Goal: Information Seeking & Learning: Learn about a topic

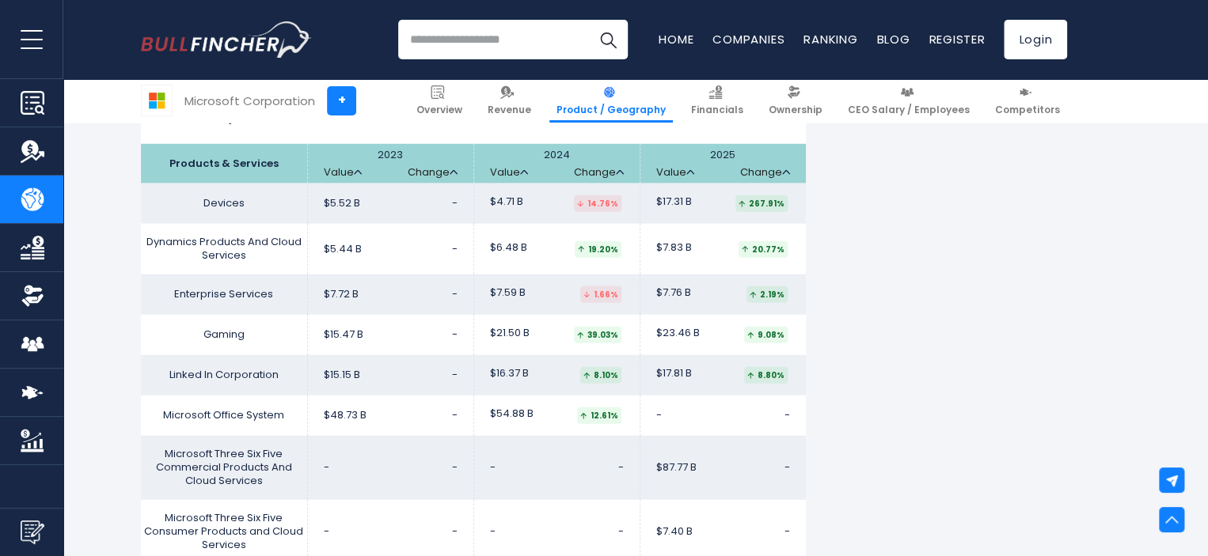
scroll to position [1685, 0]
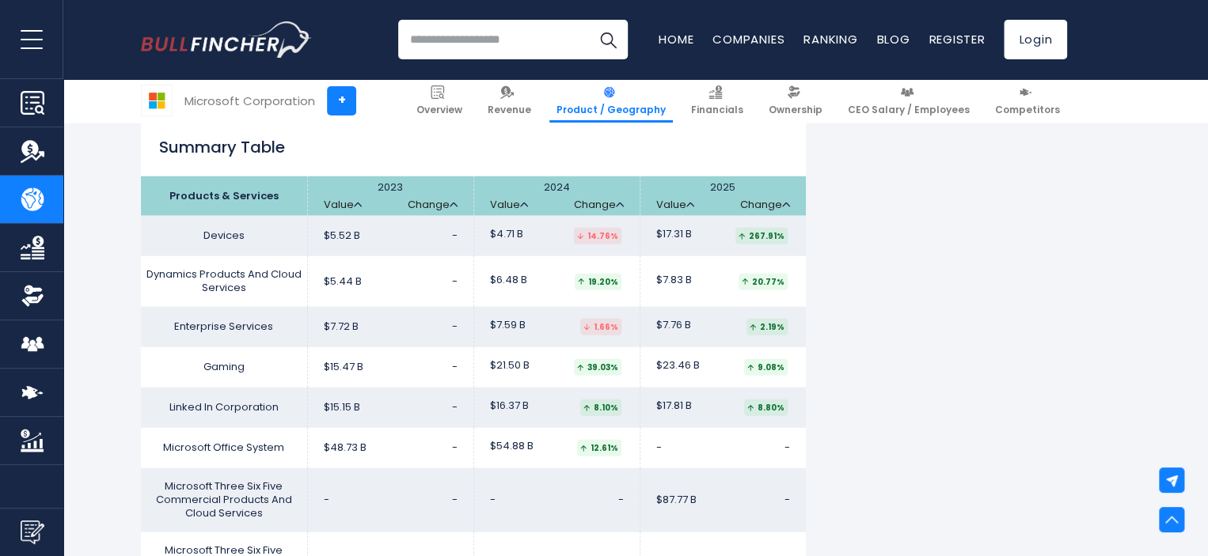
click at [1107, 488] on div "Microsoft Corporation's Revenue by Segment In fiscal year 2025, Microsoft Corpo…" at bounding box center [604, 90] width 1208 height 2842
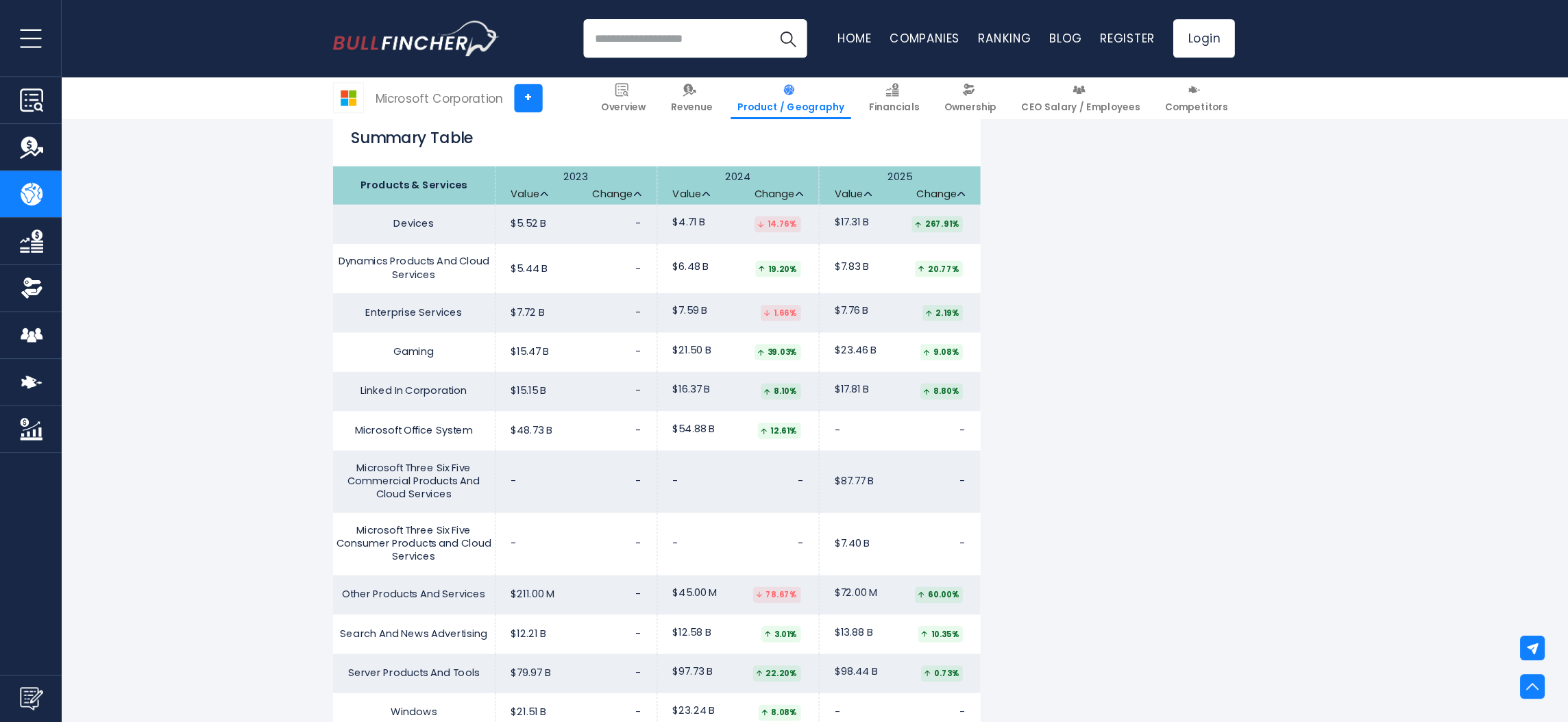
scroll to position [1464, 0]
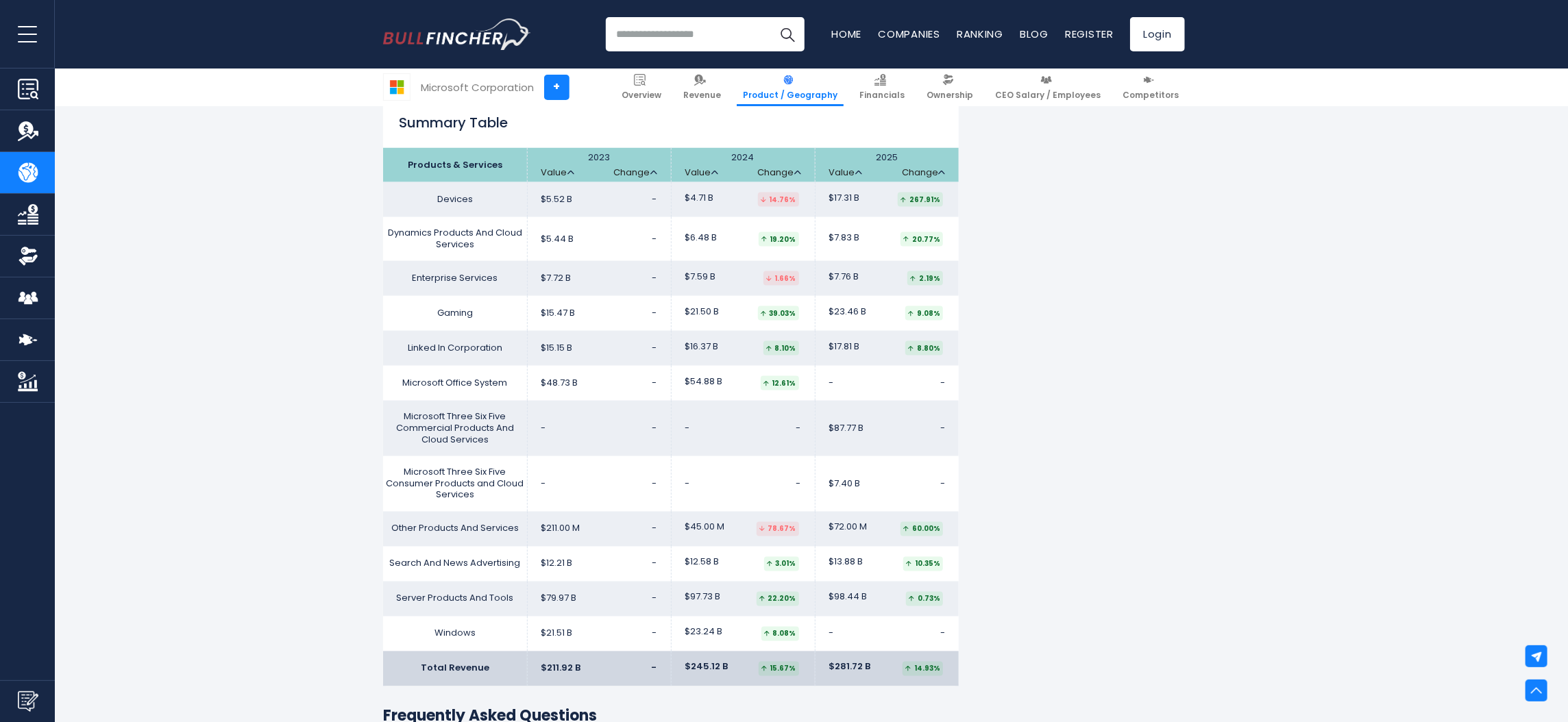
click at [626, 35] on input "search" at bounding box center [706, 35] width 199 height 35
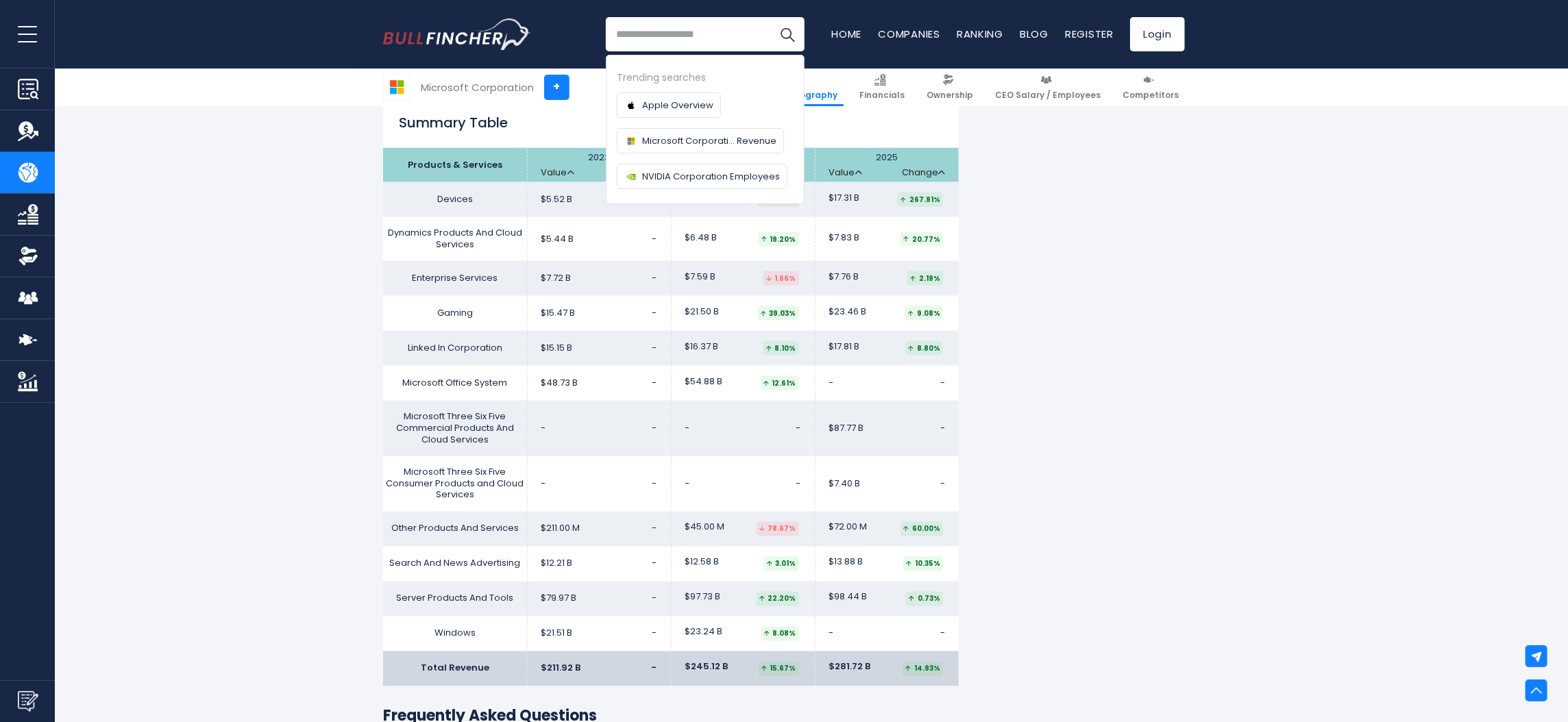
drag, startPoint x: 69, startPoint y: 188, endPoint x: 84, endPoint y: 179, distance: 17.5
click at [69, 189] on div "Microsoft Corporation's Revenue by Segment In fiscal year 2025, Microsoft Corpo…" at bounding box center [784, 73] width 1568 height 2460
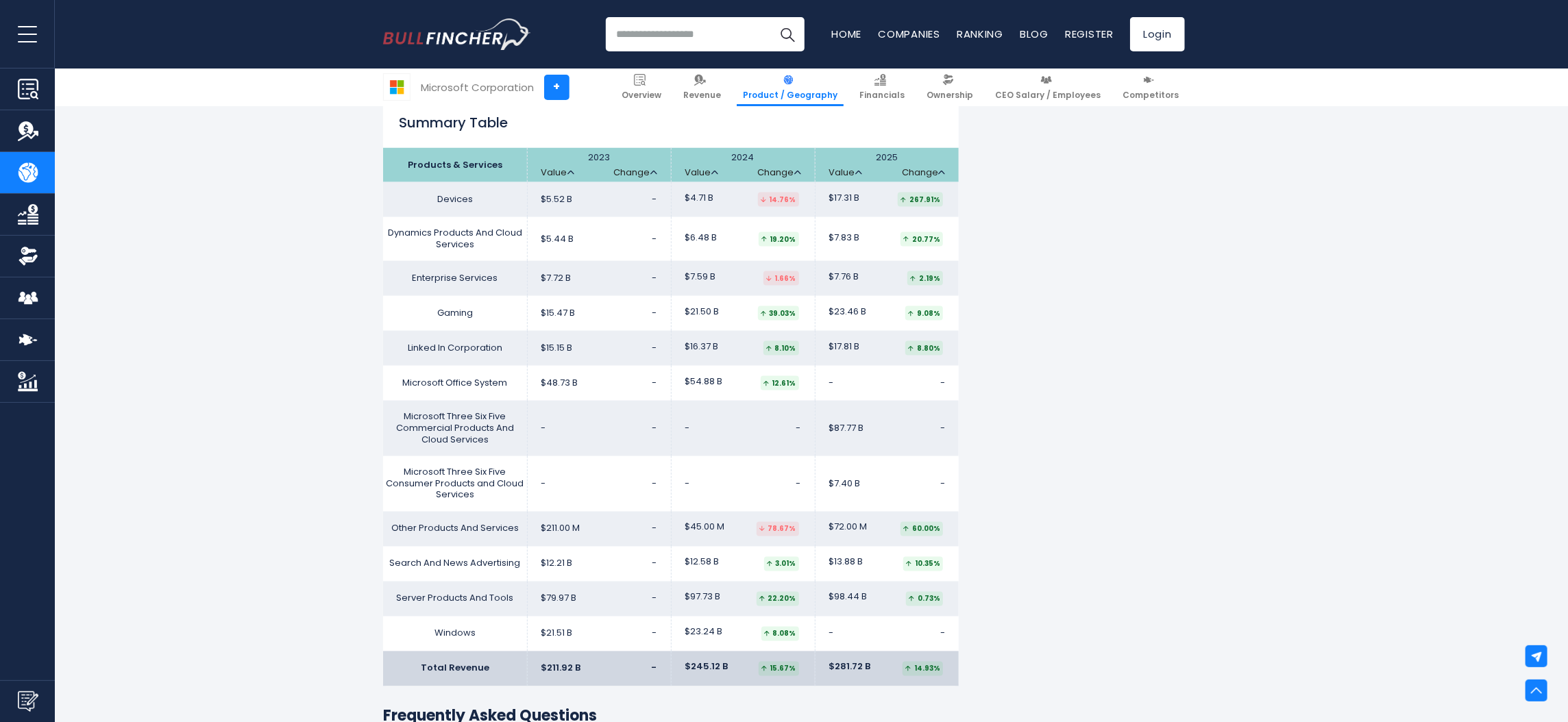
click at [648, 42] on input "search" at bounding box center [706, 35] width 199 height 35
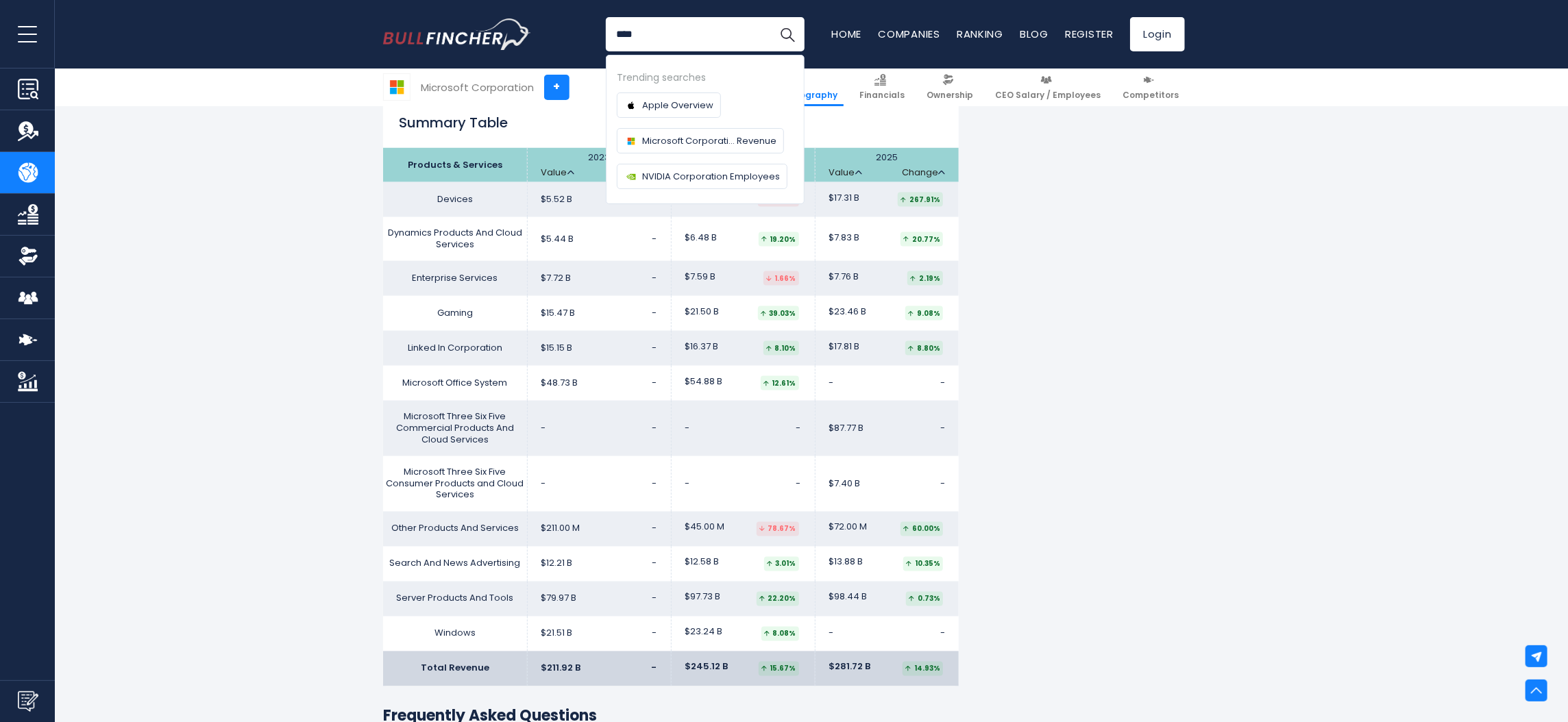
type input "****"
click at [771, 17] on button "Search" at bounding box center [788, 35] width 35 height 35
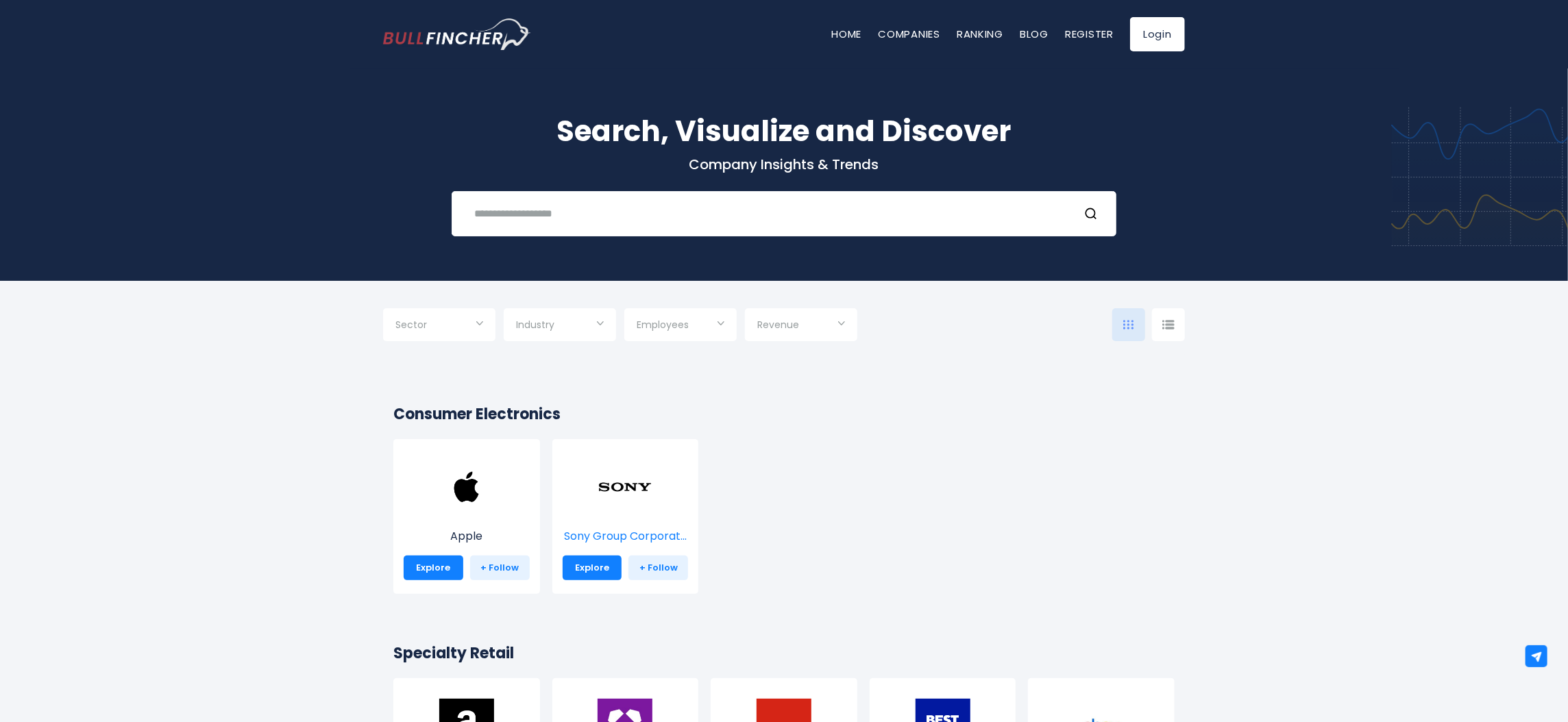
click at [624, 506] on img at bounding box center [624, 487] width 55 height 55
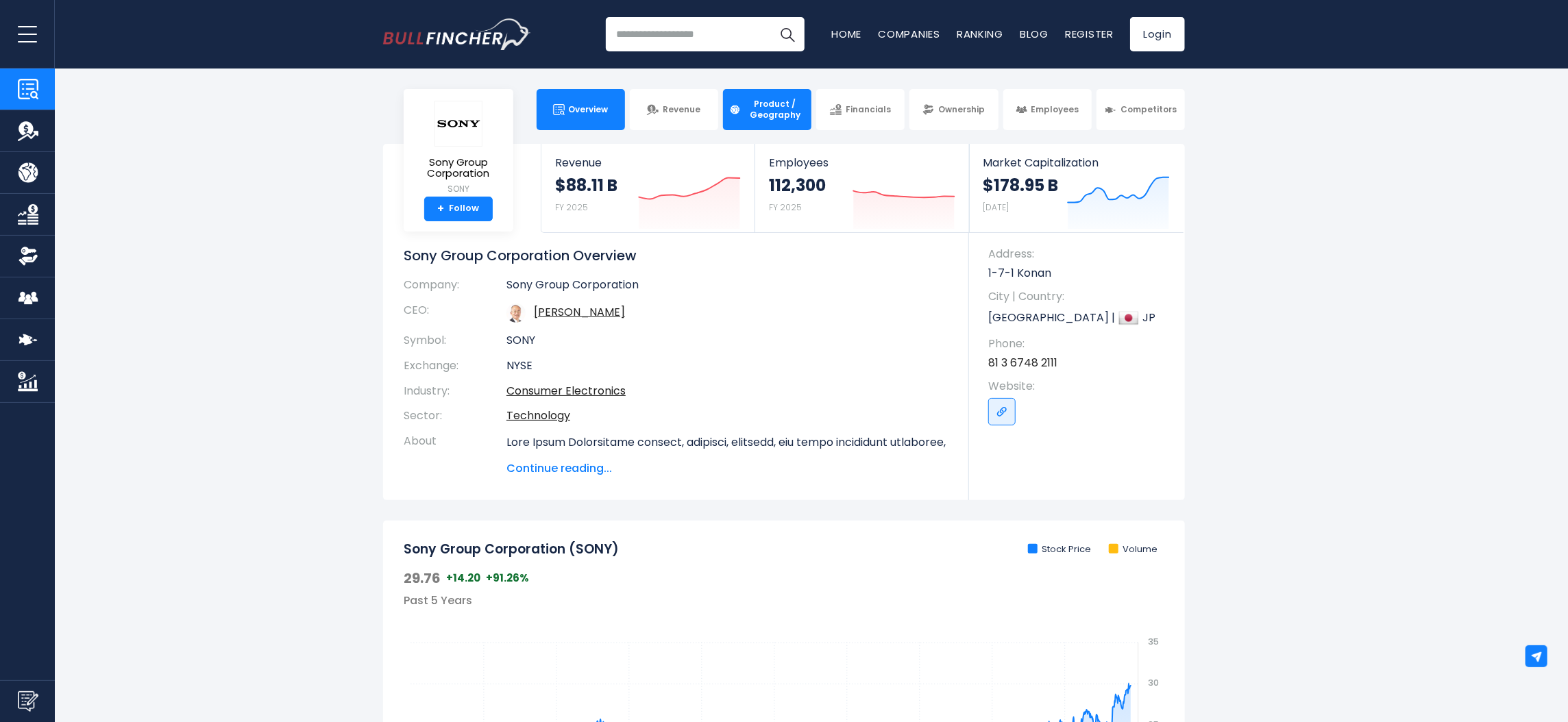
click at [761, 101] on span "Product / Geography" at bounding box center [775, 109] width 61 height 22
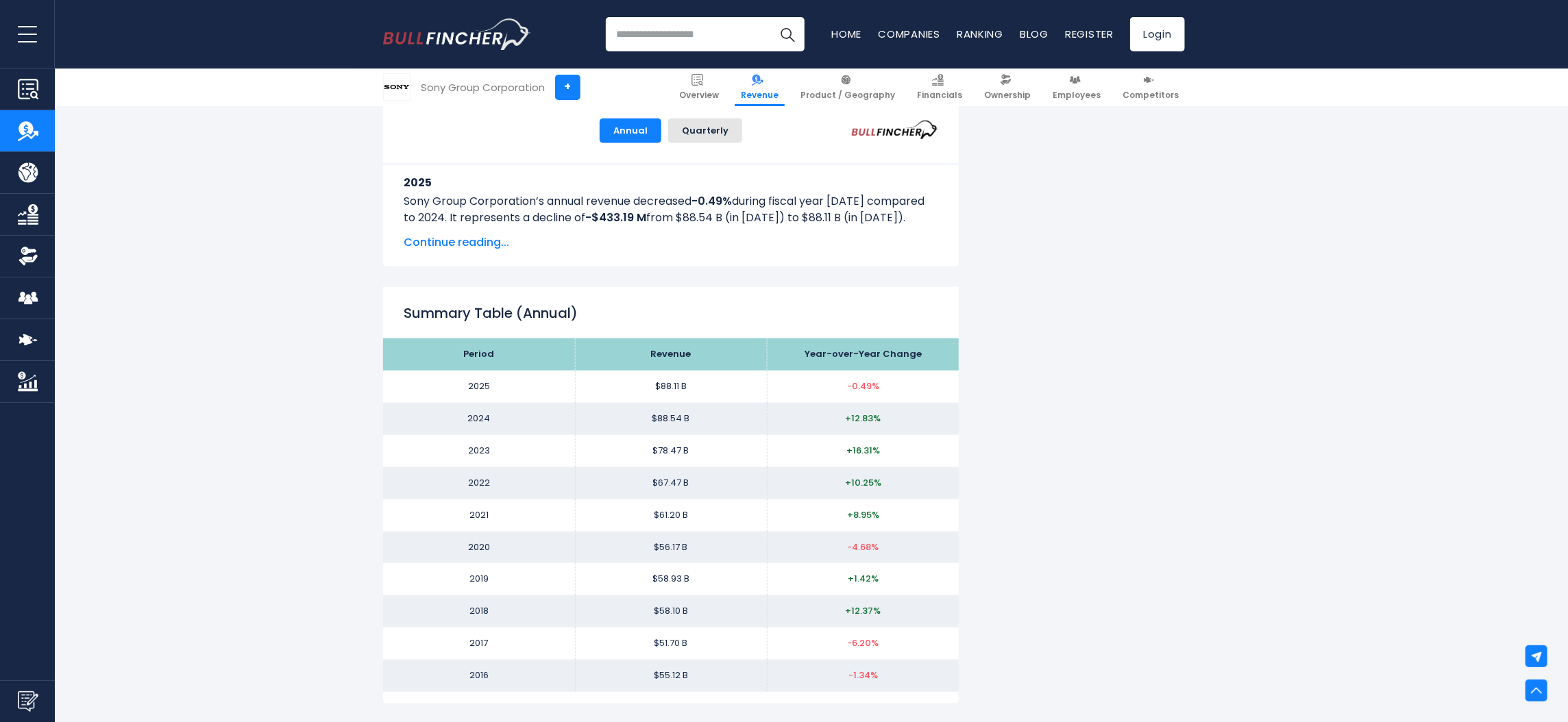
click at [764, 84] on img at bounding box center [757, 79] width 11 height 11
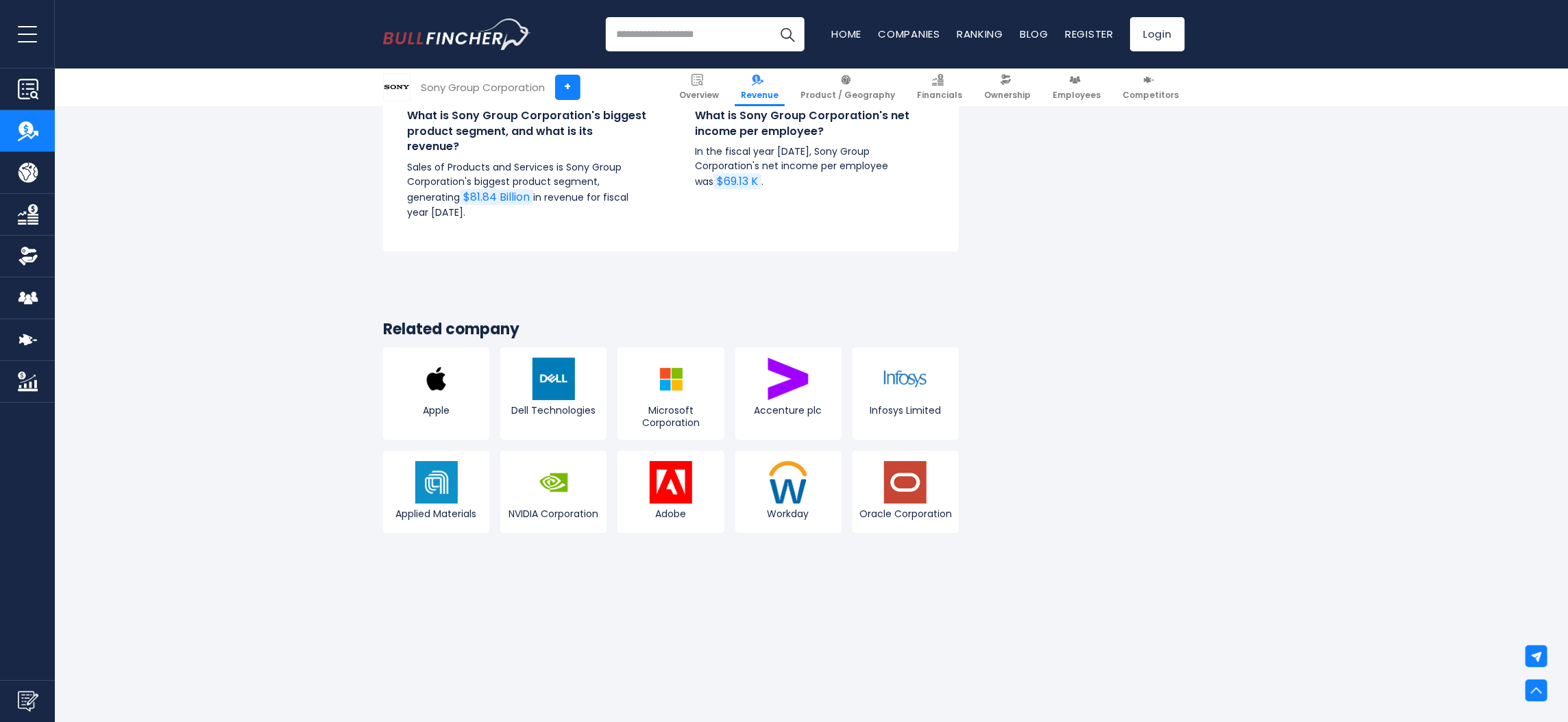
scroll to position [3143, 0]
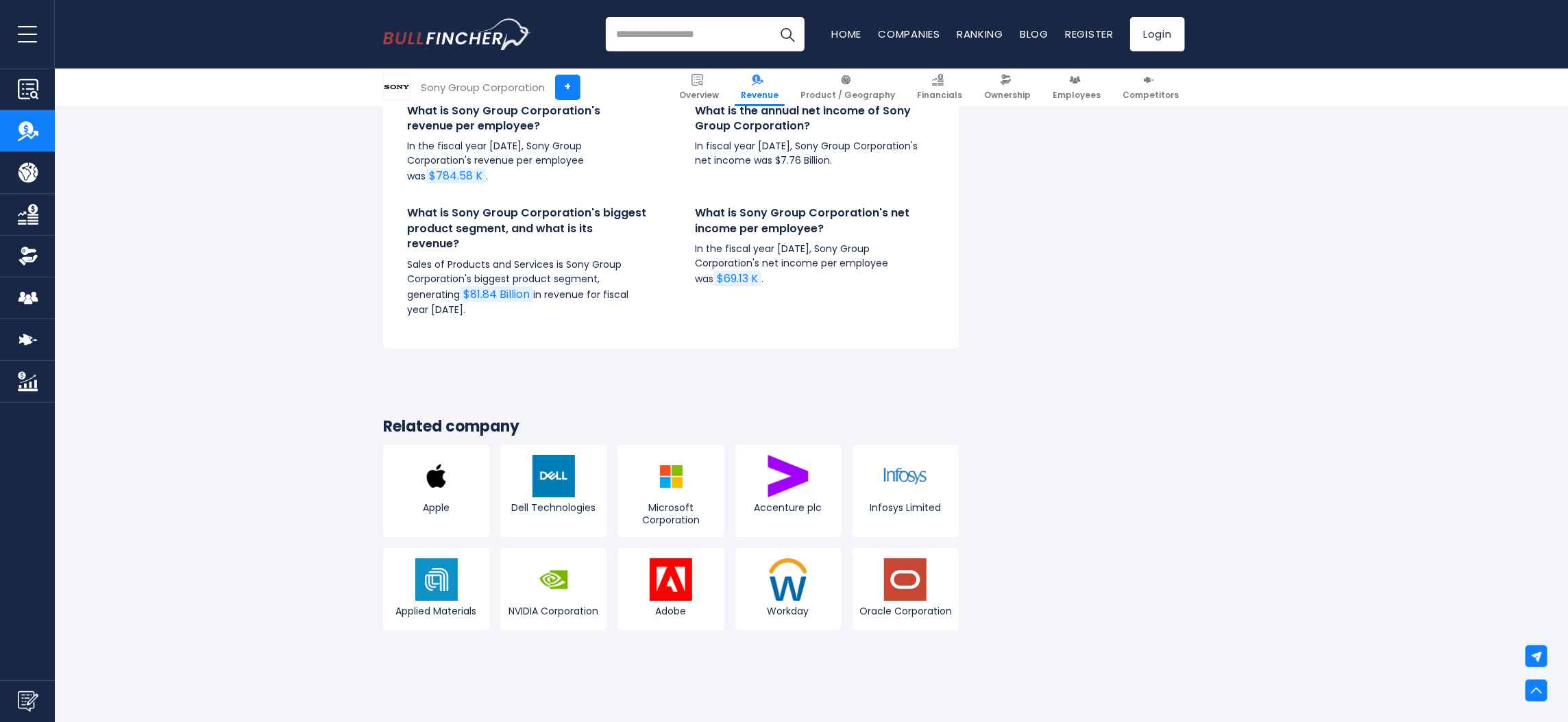
scroll to position [3196, 0]
